Goal: Task Accomplishment & Management: Complete application form

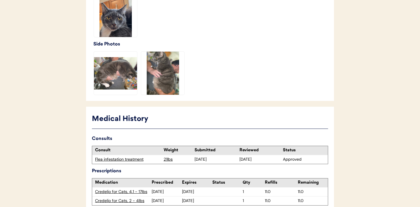
scroll to position [229, 0]
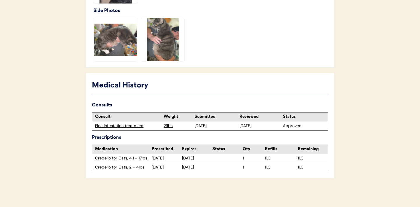
click at [116, 126] on div "Flea infestation treatment" at bounding box center [128, 126] width 66 height 6
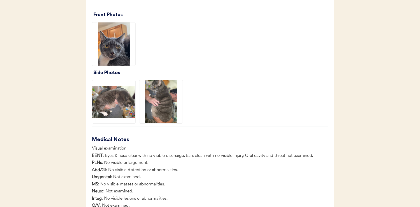
scroll to position [611, 0]
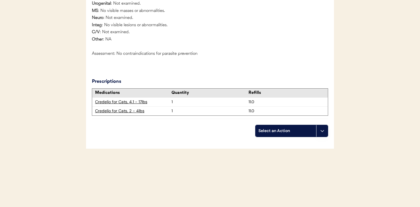
click at [322, 132] on icon at bounding box center [322, 130] width 5 height 5
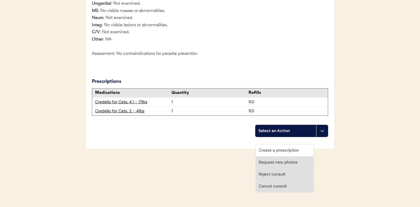
click at [279, 144] on div "Create a prescription" at bounding box center [285, 150] width 58 height 12
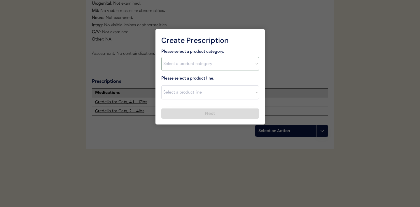
click at [249, 63] on select "Select a product category Allergies Antibiotics Anxiety Combo Parasite Preventi…" at bounding box center [210, 64] width 98 height 14
select select ""flea___tick""
click at [253, 96] on select "Select a product line Bravecto Topical for Cats Credelio for Cats" at bounding box center [210, 92] width 98 height 14
select select ""Bravecto Topical for Cats""
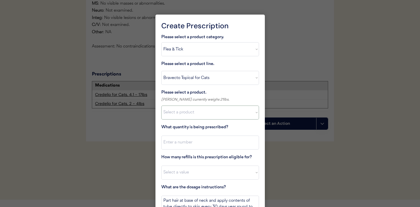
click at [235, 115] on select "Select a product Bravecto Topical for Cats, 2.6 - 6.2lb Bravecto Topical for Ca…" at bounding box center [210, 112] width 98 height 14
select select ""1348695171700984260__LOOKUP__1726747378760x375727335039898600""
click at [200, 139] on input "input" at bounding box center [210, 142] width 98 height 14
type input "1"
click at [191, 167] on select "Select a value 0 1 2 3 4 5 6 7 8 9 10 11" at bounding box center [210, 172] width 98 height 14
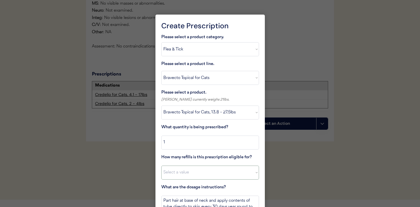
select select "3"
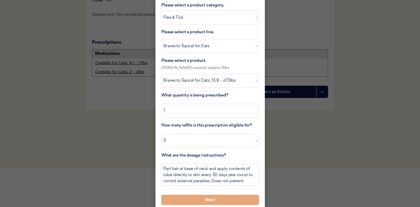
scroll to position [646, 0]
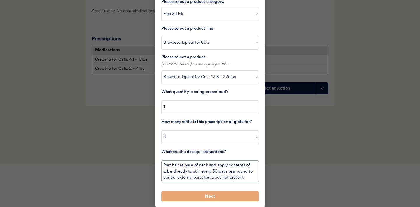
click at [215, 172] on textarea "Part hair at base of neck and apply contents of tube directly to skin every 30 …" at bounding box center [210, 171] width 98 height 22
click at [233, 178] on textarea "Part hair at base of neck and apply contents of tube directly to skin every 90 …" at bounding box center [210, 171] width 98 height 22
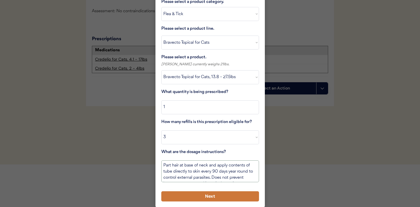
type textarea "Part hair at base of neck and apply contents of tube directly to skin every 90 …"
click at [196, 196] on button "Next" at bounding box center [210, 196] width 98 height 10
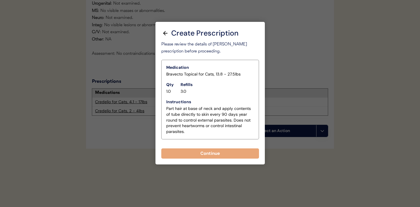
scroll to position [611, 0]
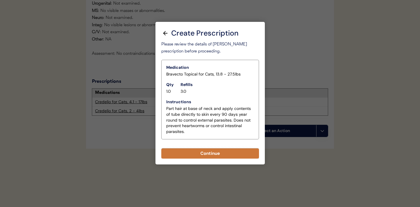
click at [197, 148] on button "Continue" at bounding box center [210, 153] width 98 height 10
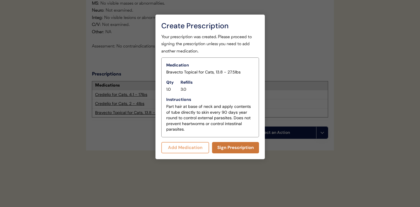
click at [226, 149] on button "Sign Prescription" at bounding box center [235, 147] width 47 height 11
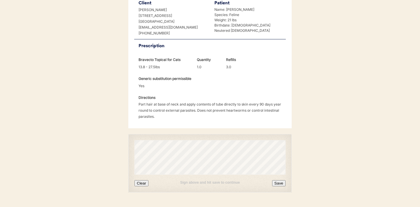
scroll to position [152, 0]
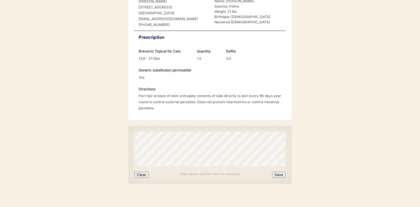
click at [144, 172] on button "Clear" at bounding box center [141, 175] width 14 height 6
click at [142, 172] on button "Clear" at bounding box center [141, 175] width 14 height 6
click at [277, 172] on button "Save" at bounding box center [278, 175] width 13 height 6
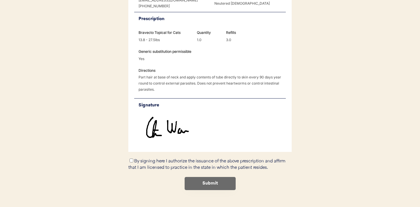
scroll to position [176, 0]
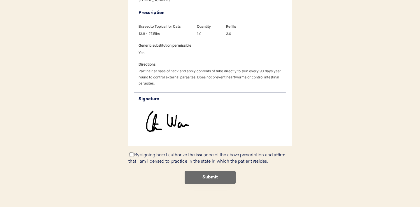
click at [131, 152] on input "By signing here I authorize the issuance of the above prescription and affirm t…" at bounding box center [131, 154] width 4 height 4
checkbox input "true"
click at [212, 172] on button "Submit" at bounding box center [209, 177] width 51 height 13
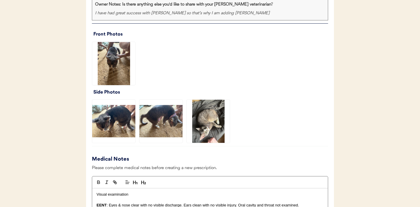
scroll to position [446, 0]
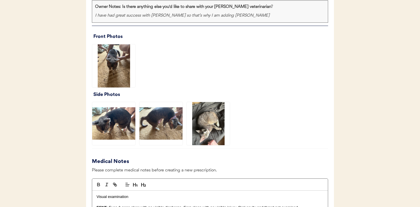
click at [110, 52] on img at bounding box center [113, 65] width 43 height 43
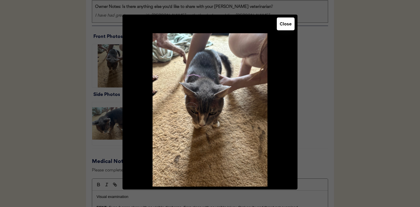
click at [284, 27] on button "Close" at bounding box center [285, 23] width 18 height 13
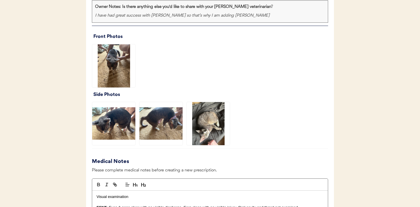
click at [112, 129] on img at bounding box center [113, 123] width 43 height 43
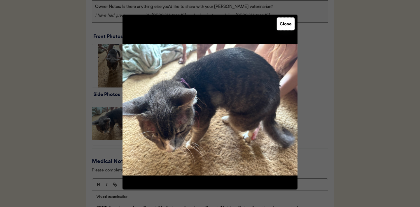
click at [281, 25] on button "Close" at bounding box center [285, 23] width 18 height 13
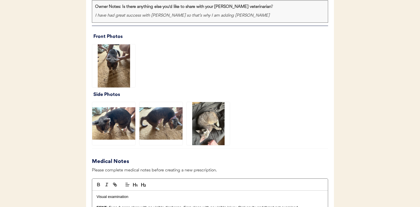
click at [164, 121] on img at bounding box center [160, 123] width 43 height 43
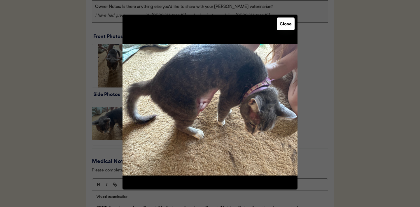
click at [287, 26] on button "Close" at bounding box center [285, 23] width 18 height 13
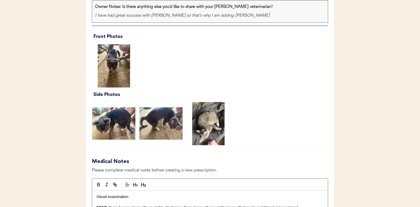
click at [218, 127] on img at bounding box center [207, 123] width 43 height 43
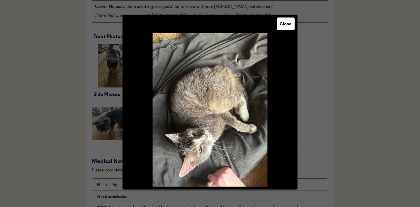
click at [287, 27] on button "Close" at bounding box center [285, 23] width 18 height 13
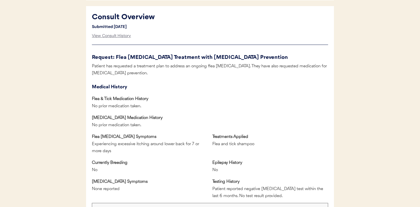
scroll to position [380, 0]
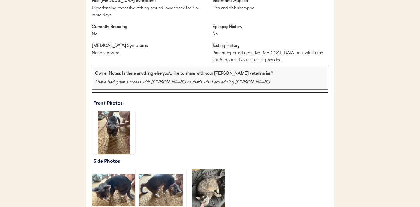
click at [112, 130] on img at bounding box center [113, 132] width 43 height 43
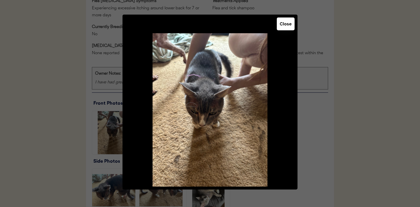
click at [289, 27] on button "Close" at bounding box center [285, 23] width 18 height 13
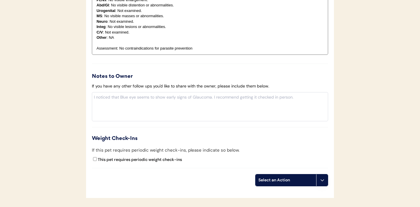
scroll to position [709, 0]
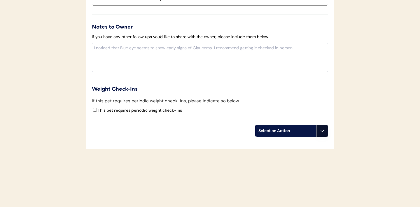
click at [323, 132] on icon at bounding box center [322, 130] width 5 height 5
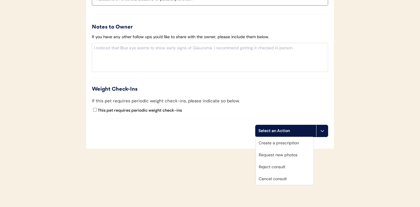
click at [288, 142] on div "Create a prescription" at bounding box center [285, 143] width 58 height 12
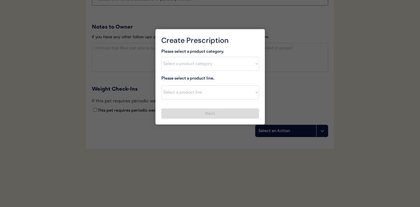
click at [253, 66] on select "Select a product category [MEDICAL_DATA] Antibiotics Anxiety Combo [MEDICAL_DAT…" at bounding box center [210, 64] width 98 height 14
select select ""combo_[MEDICAL_DATA]_prevention""
click at [255, 94] on select "Select a product line Bravecto Plus Topical for Cats Bravecto Plus Topical for …" at bounding box center [210, 92] width 98 height 14
click at [256, 61] on select "Select a product category [MEDICAL_DATA] Antibiotics Anxiety Combo [MEDICAL_DAT…" at bounding box center [210, 64] width 98 height 14
click at [254, 91] on select "Select a product line Bravecto Plus Topical for Cats Bravecto Plus Topical for …" at bounding box center [210, 92] width 98 height 14
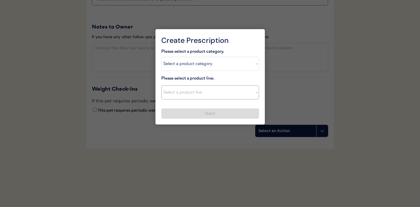
select select ""Revolution for Cats""
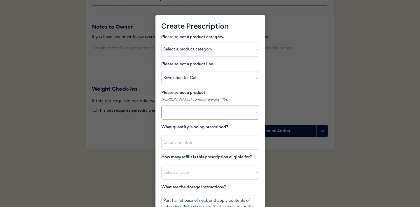
select select ""PLACEHOLDER_1427118222253""
click at [254, 112] on select "Select a product Revolution for Cats, 5.5-15lbs Revolution for Cats, 15.1-22lbs" at bounding box center [210, 112] width 98 height 14
click at [255, 78] on select "Select a product line Bravecto Plus Topical for Cats Bravecto Plus Topical for …" at bounding box center [210, 78] width 98 height 14
select select ""Revolution Plus""
type textarea "Part hair at base of neck and apply contents of tube directly to skin every 30 …"
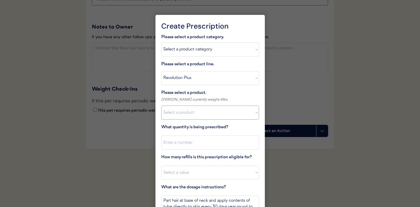
click at [252, 115] on select "Select a product Revolution Plus, 2.8 - 5.5lbs Revolution Plus, 5.6 - 11lbs Rev…" at bounding box center [210, 112] width 98 height 14
click at [253, 79] on select "Select a product line Bravecto Plus Topical for Cats Bravecto Plus Topical for …" at bounding box center [210, 78] width 98 height 14
select select ""Bravecto Plus Topical for Cats""
type textarea "Part hair at base of neck and apply contents of tube directly to skin every 8 w…"
click at [251, 78] on select "Select a product line Bravecto Plus Topical for Cats Bravecto Plus Topical for …" at bounding box center [210, 78] width 98 height 14
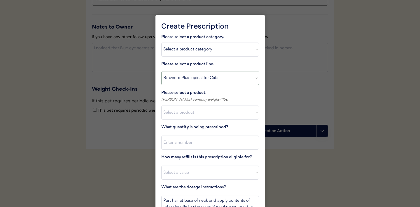
click at [252, 110] on select "Select a product Bravecto Plus Topical for Cats, 2.6 - 6.2lb Bravecto Plus Topi…" at bounding box center [210, 112] width 98 height 14
click at [128, 132] on div at bounding box center [210, 103] width 420 height 207
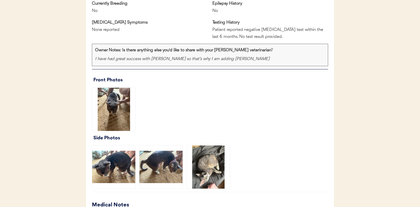
scroll to position [404, 0]
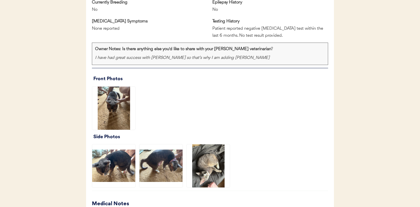
click at [168, 158] on img at bounding box center [160, 165] width 43 height 43
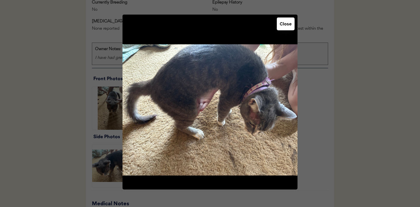
click at [284, 24] on button "Close" at bounding box center [285, 23] width 18 height 13
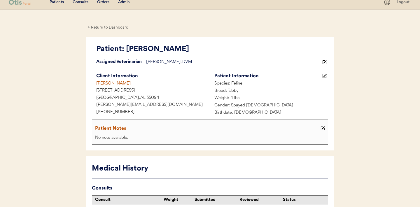
scroll to position [0, 0]
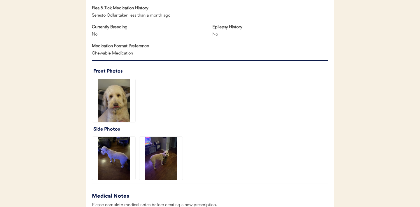
scroll to position [344, 0]
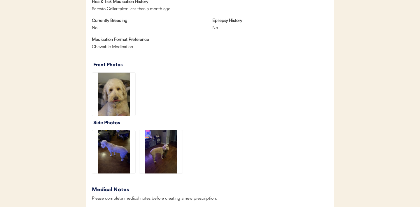
click at [110, 89] on img at bounding box center [113, 94] width 43 height 43
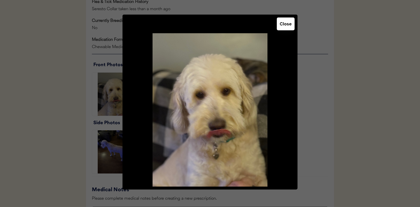
click at [288, 25] on button "Close" at bounding box center [285, 23] width 18 height 13
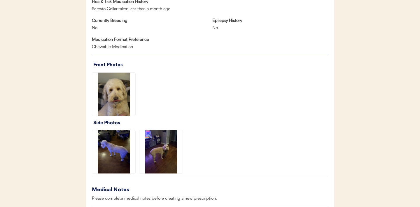
click at [117, 148] on img at bounding box center [113, 151] width 43 height 43
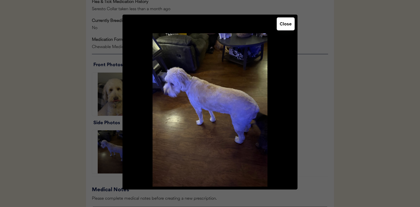
click at [286, 26] on button "Close" at bounding box center [285, 23] width 18 height 13
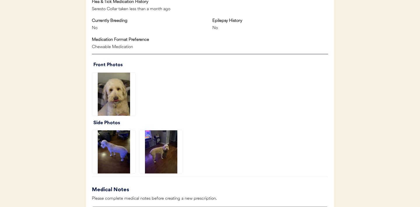
click at [158, 153] on img at bounding box center [160, 151] width 43 height 43
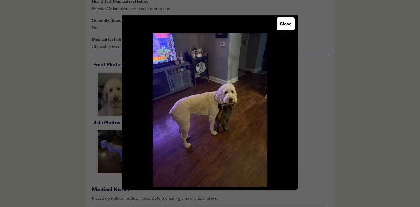
click at [286, 23] on button "Close" at bounding box center [285, 23] width 18 height 13
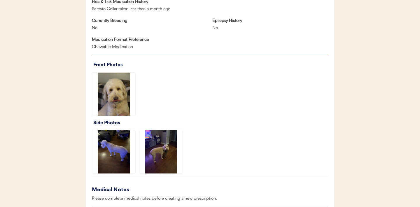
click at [112, 98] on img at bounding box center [113, 94] width 43 height 43
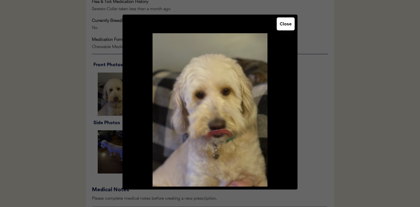
click at [286, 27] on button "Close" at bounding box center [285, 23] width 18 height 13
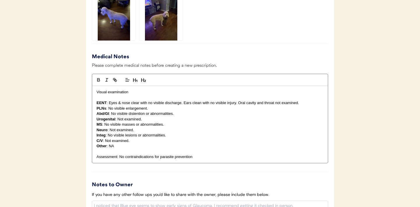
scroll to position [635, 0]
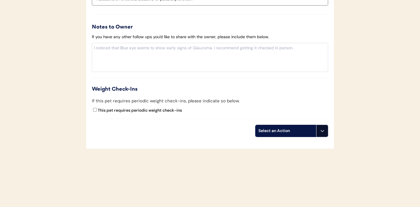
click at [320, 133] on button at bounding box center [322, 131] width 12 height 12
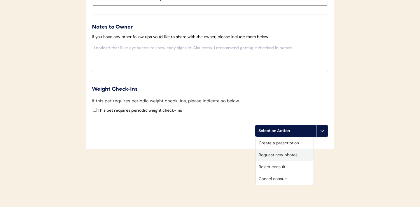
click at [279, 156] on div "Request new photos" at bounding box center [285, 155] width 58 height 12
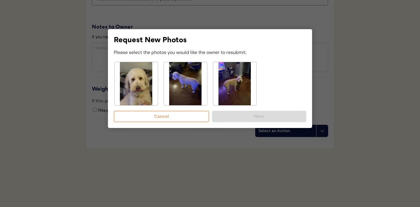
click at [138, 81] on img at bounding box center [136, 83] width 43 height 43
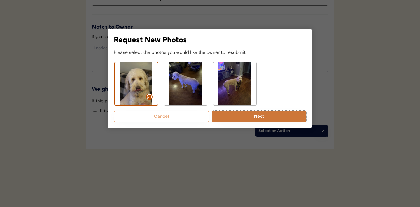
click at [260, 119] on button "Next" at bounding box center [259, 116] width 94 height 11
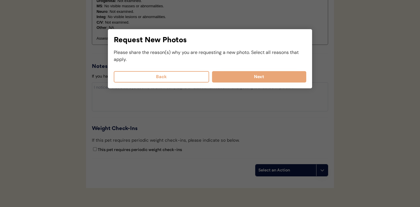
scroll to position [556, 0]
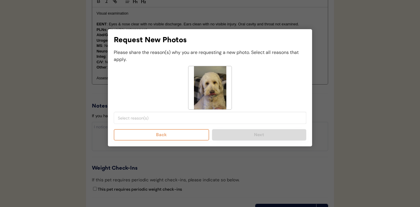
click at [199, 119] on input "search" at bounding box center [211, 117] width 187 height 5
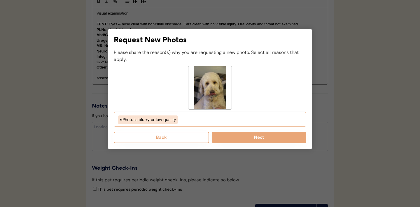
scroll to position [15, 0]
select select "photo_is_blurry"
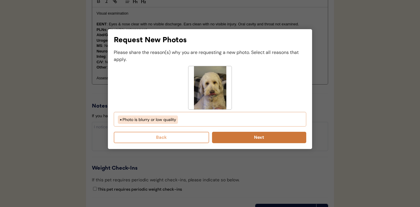
click at [238, 138] on button "Next" at bounding box center [259, 137] width 94 height 11
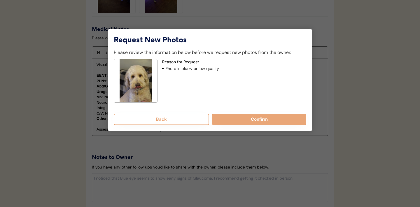
scroll to position [498, 0]
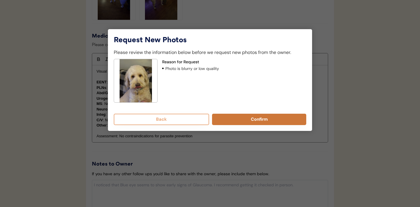
click at [251, 121] on button "Confirm" at bounding box center [259, 119] width 94 height 11
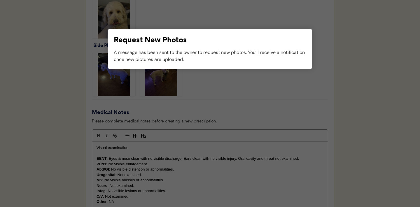
scroll to position [433, 0]
